Goal: Find specific page/section: Find specific page/section

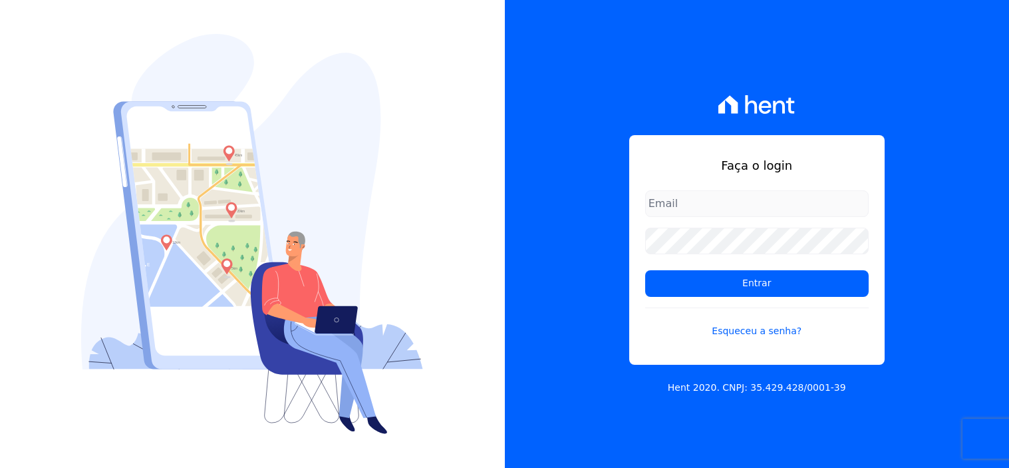
type input "comunicacaojardim@hotmail.com"
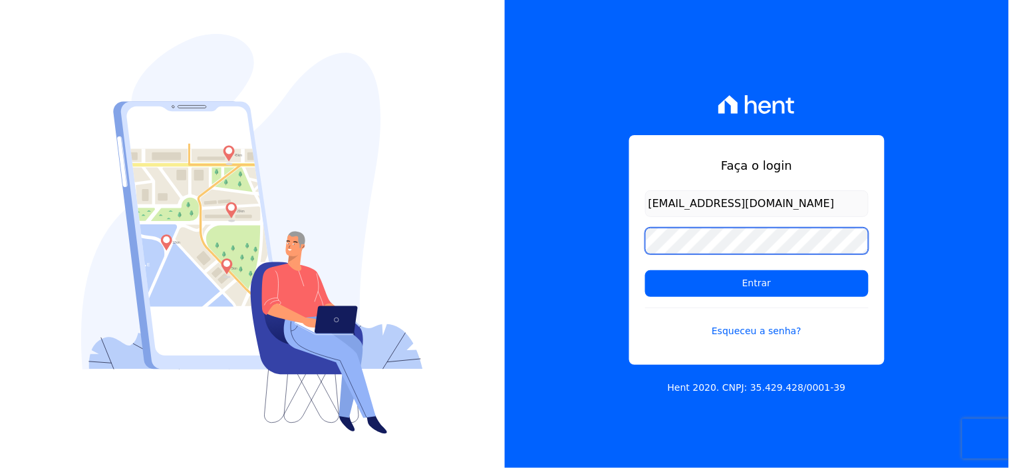
click at [645, 270] on input "Entrar" at bounding box center [757, 283] width 224 height 27
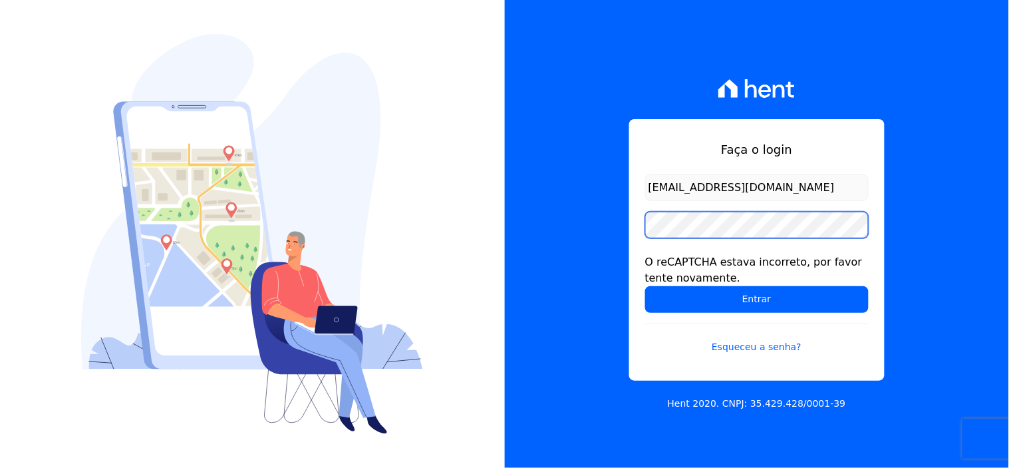
click at [645, 286] on input "Entrar" at bounding box center [757, 299] width 224 height 27
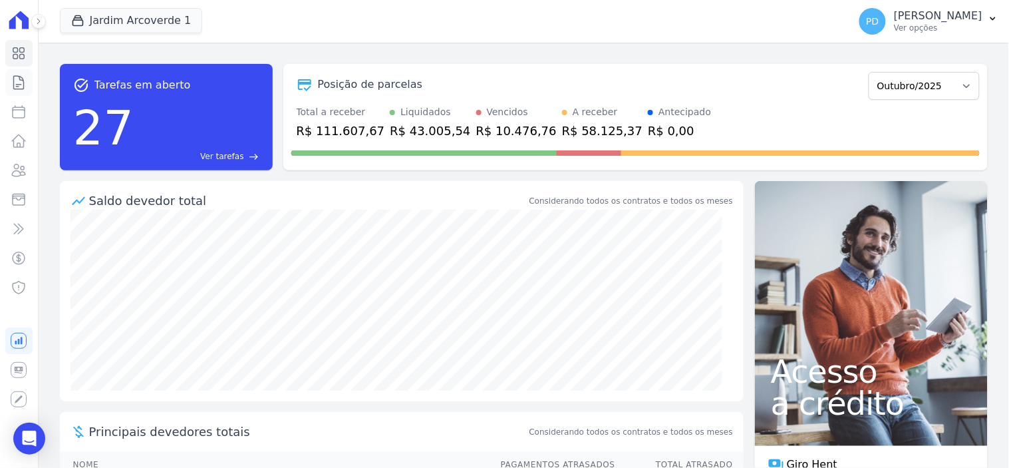
click at [21, 83] on icon at bounding box center [19, 83] width 16 height 16
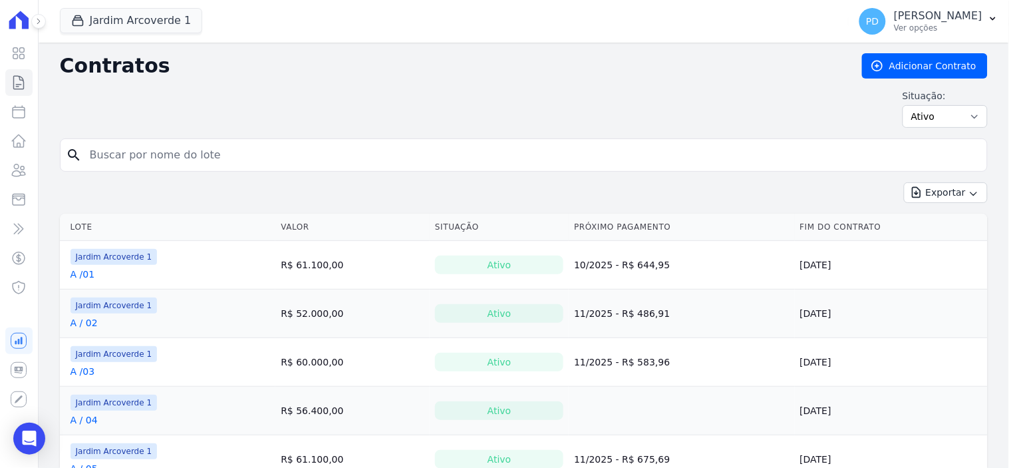
click at [131, 156] on input "search" at bounding box center [532, 155] width 900 height 27
type input "b /31"
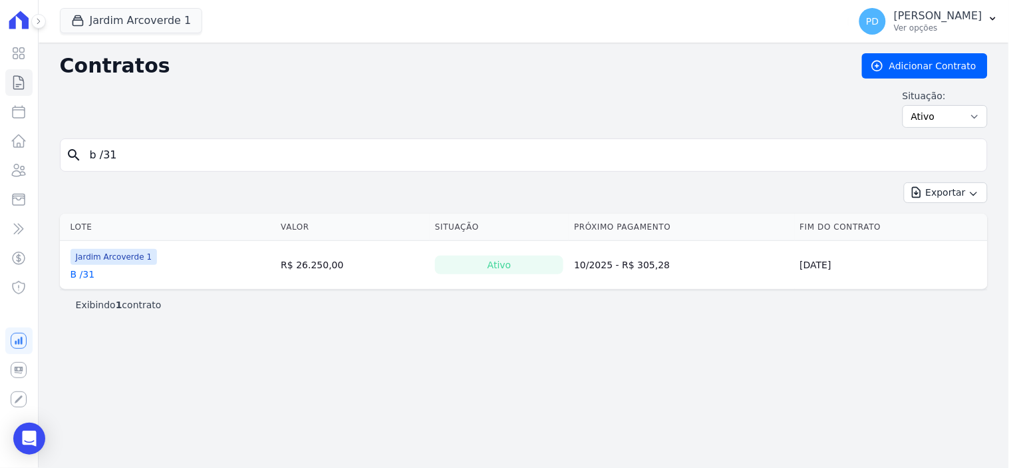
click at [102, 162] on input "b /31" at bounding box center [532, 155] width 900 height 27
click at [85, 277] on link "B /31" at bounding box center [83, 273] width 25 height 13
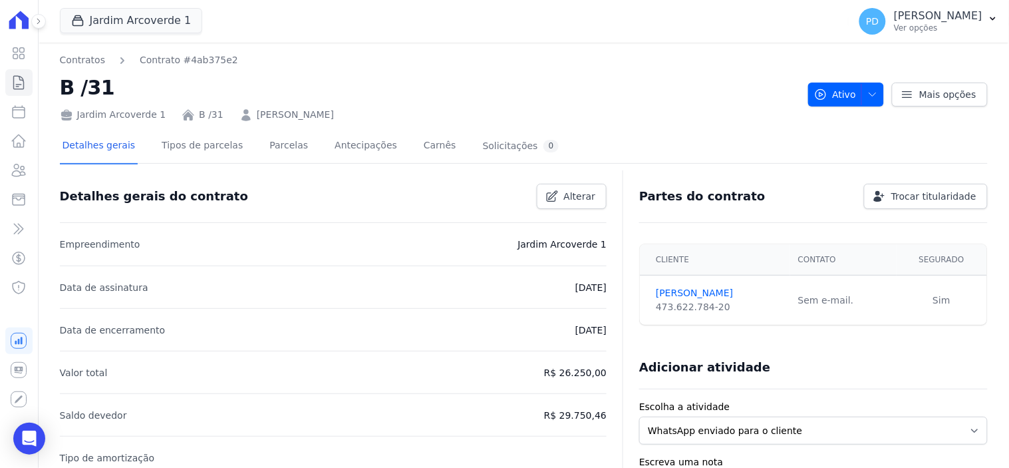
drag, startPoint x: 349, startPoint y: 114, endPoint x: 244, endPoint y: 111, distance: 105.2
click at [244, 111] on div "Jardim Arcoverde 1 B /31 [PERSON_NAME]" at bounding box center [429, 111] width 738 height 19
copy link "[PERSON_NAME]"
